Goal: Information Seeking & Learning: Learn about a topic

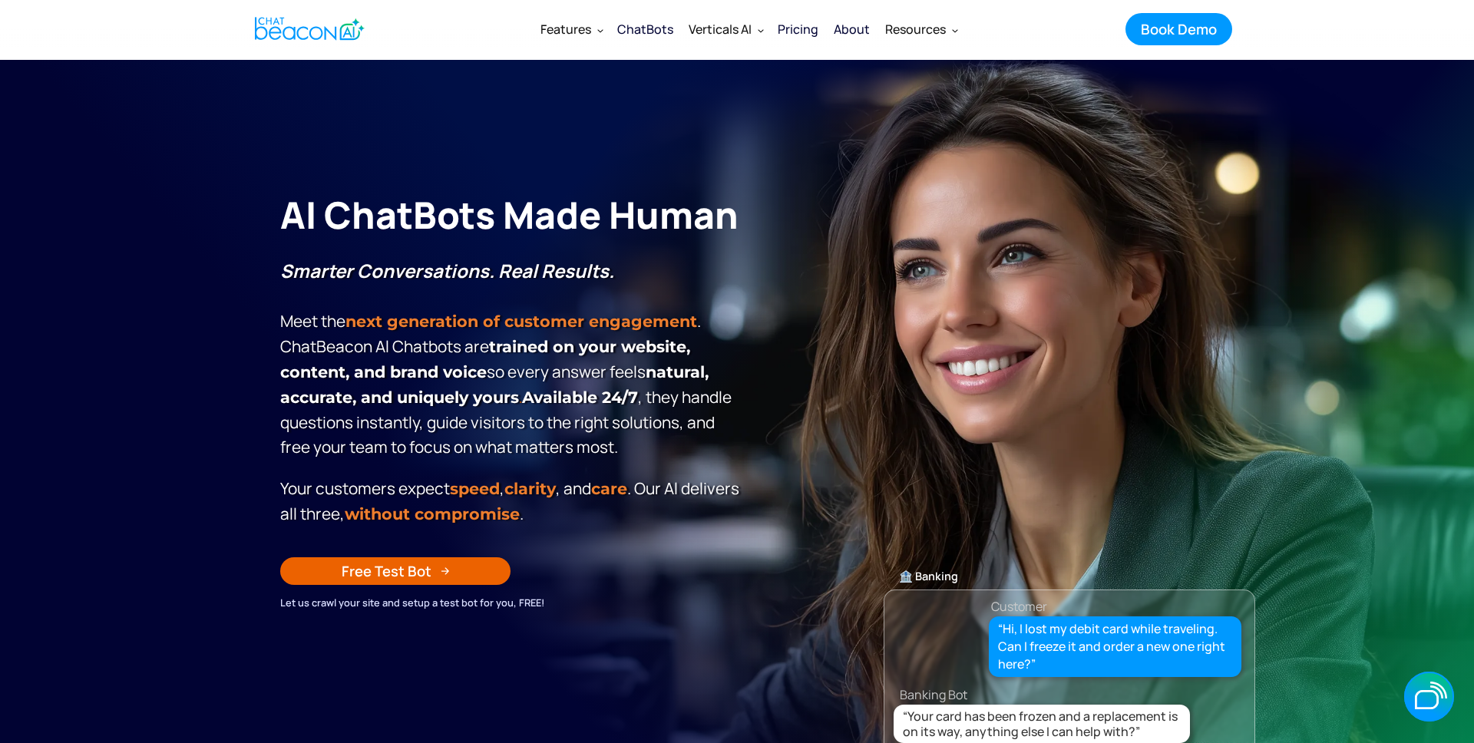
click at [814, 31] on div "Pricing" at bounding box center [797, 28] width 41 height 21
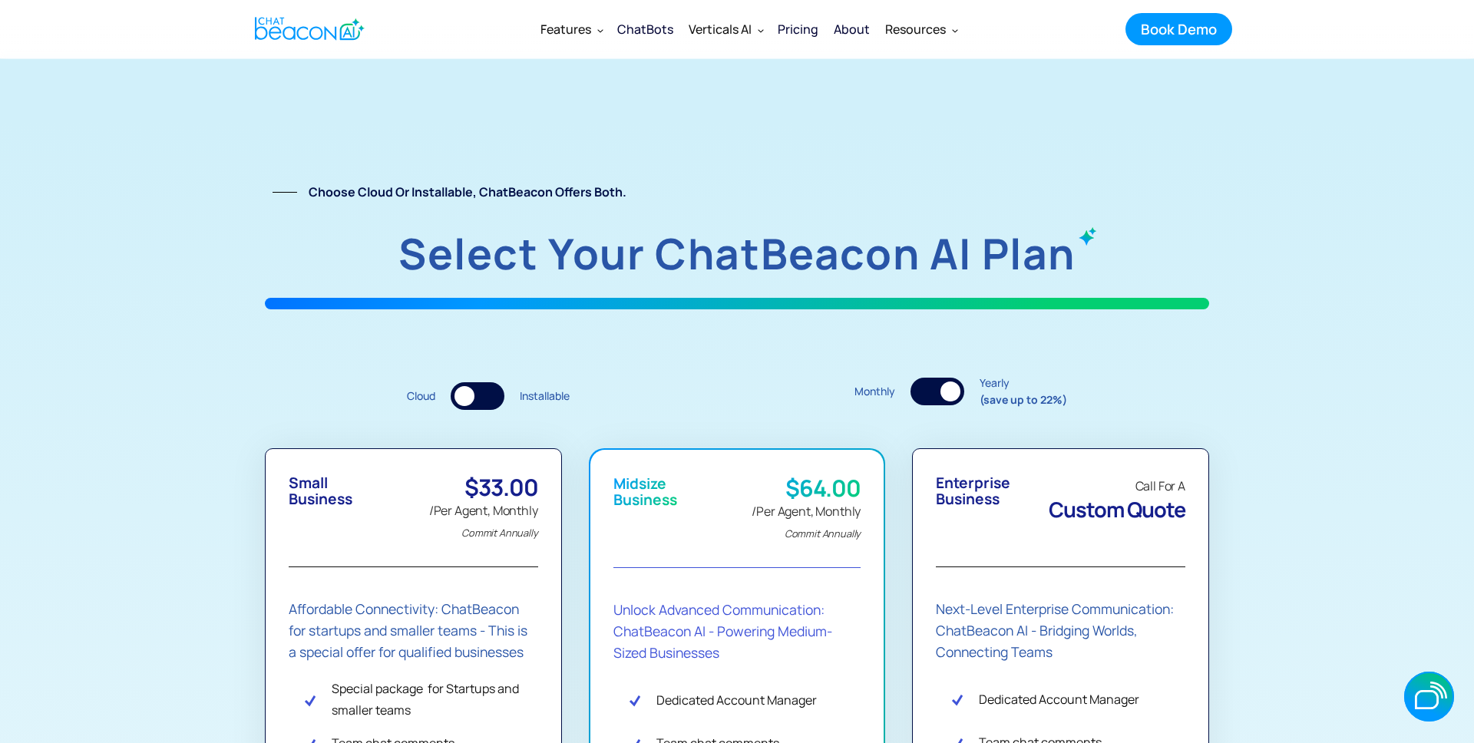
click at [342, 36] on img "home" at bounding box center [310, 29] width 110 height 30
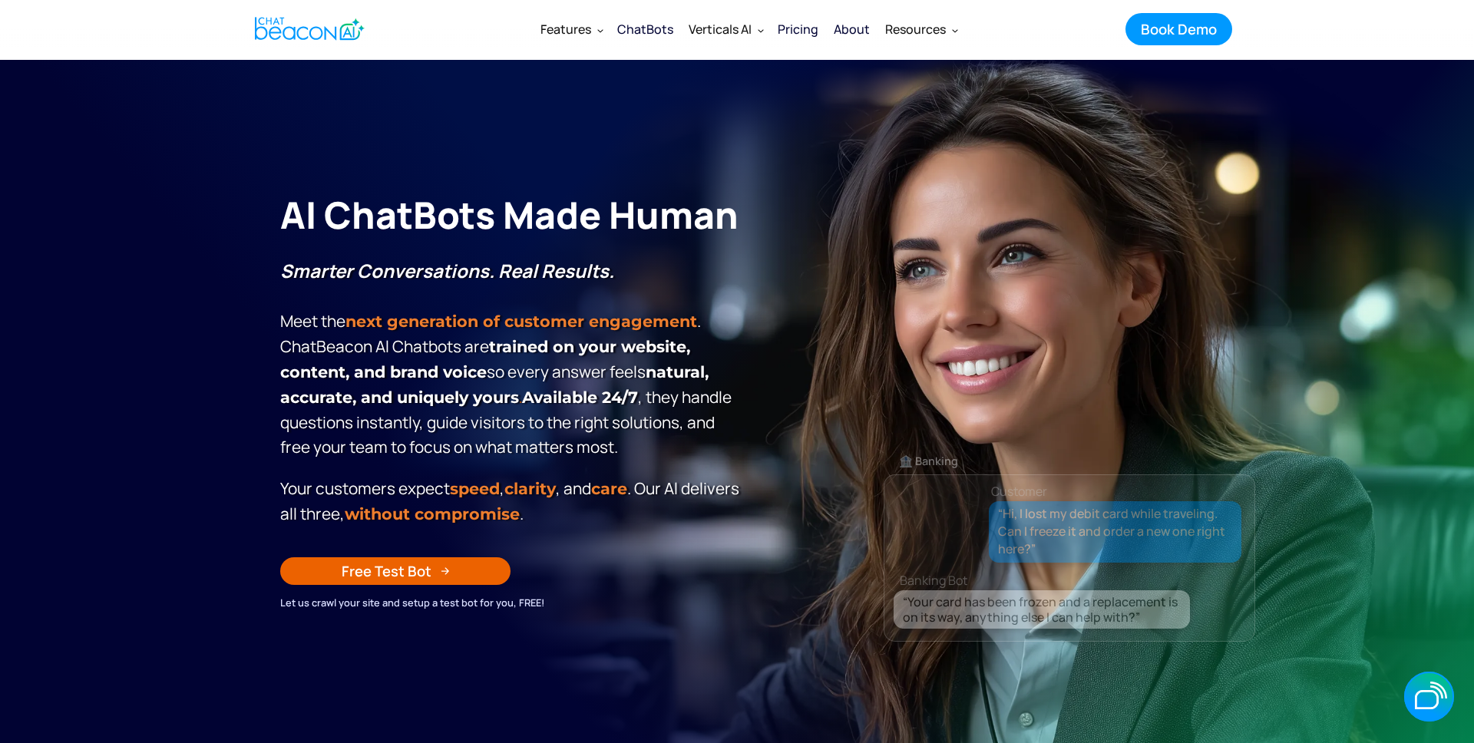
scroll to position [3, 0]
